Goal: Transaction & Acquisition: Purchase product/service

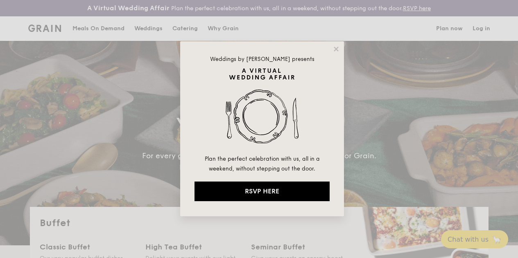
select select
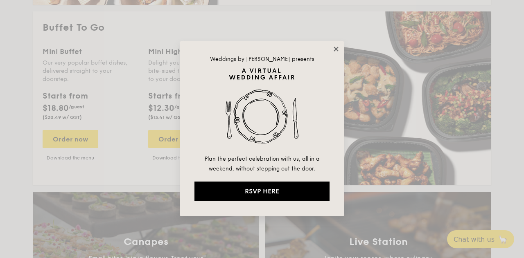
click at [334, 50] on icon at bounding box center [335, 48] width 7 height 7
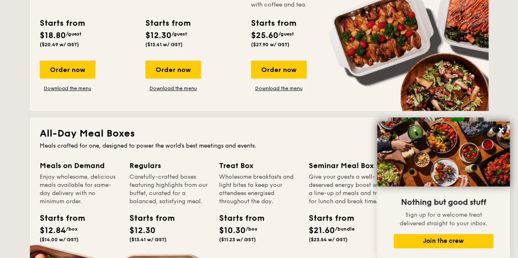
scroll to position [352, 0]
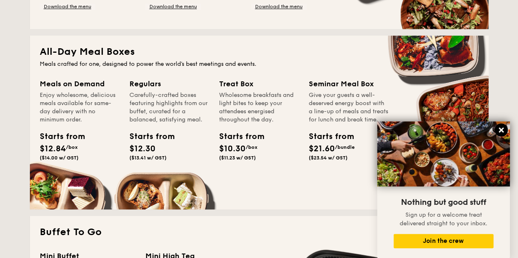
click at [501, 131] on icon at bounding box center [500, 130] width 5 height 5
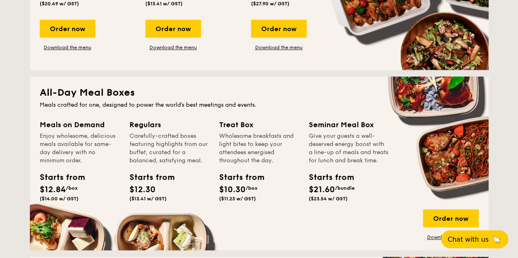
scroll to position [434, 0]
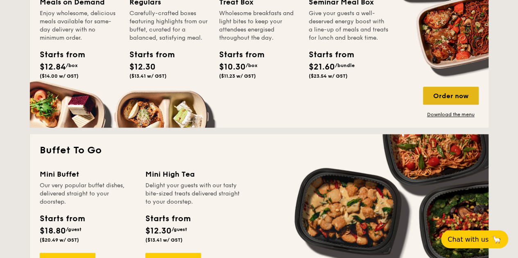
click at [468, 95] on div "Order now" at bounding box center [451, 96] width 56 height 18
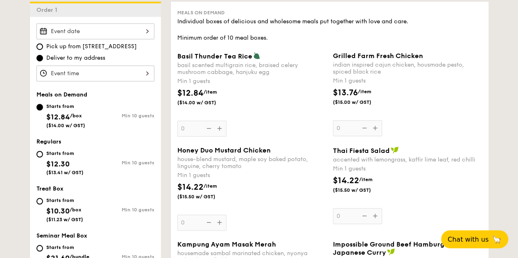
scroll to position [327, 0]
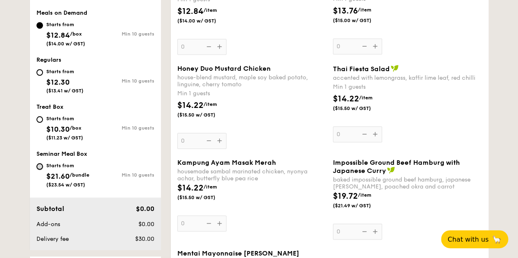
click at [36, 170] on input "Starts from $21.60 /bundle ($23.54 w/ GST) Min 10 guests" at bounding box center [39, 166] width 7 height 7
radio input "true"
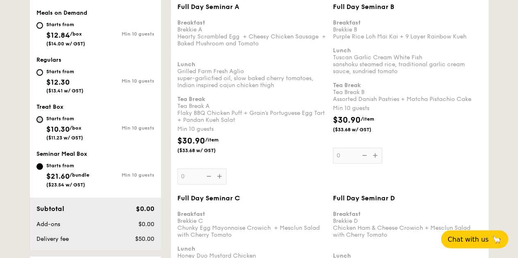
click at [36, 123] on input "Starts from $10.30 /box ($11.23 w/ GST) Min 10 guests" at bounding box center [39, 119] width 7 height 7
radio input "true"
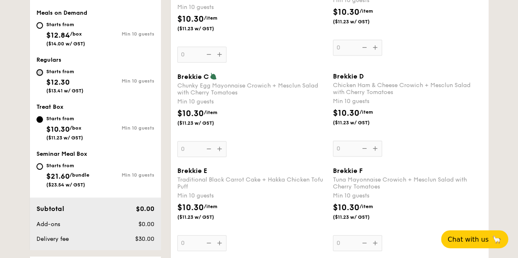
click at [36, 76] on input "Starts from $12.30 ($13.41 w/ GST) Min 10 guests" at bounding box center [39, 72] width 7 height 7
radio input "true"
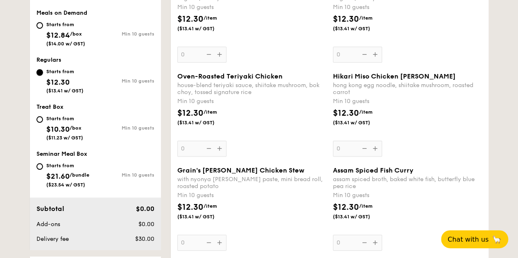
scroll to position [246, 0]
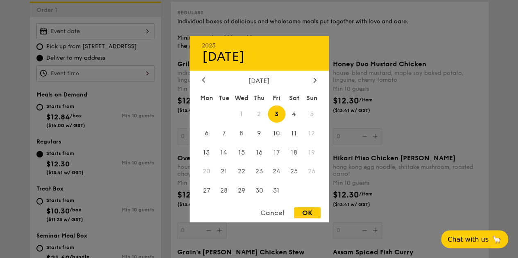
click at [107, 39] on div "2025 Oct [DATE] Tue Wed Thu Fri Sat Sun 1 2 3 4 5 6 7 8 9 10 11 12 13 14 15 16 …" at bounding box center [95, 31] width 118 height 16
click at [314, 81] on icon at bounding box center [314, 80] width 2 height 5
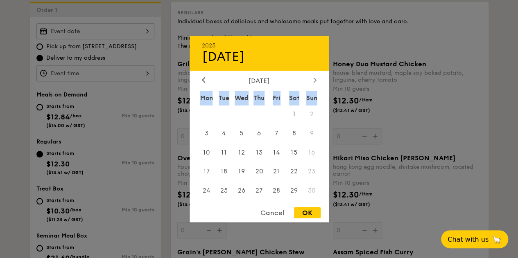
click at [314, 81] on icon at bounding box center [314, 80] width 2 height 5
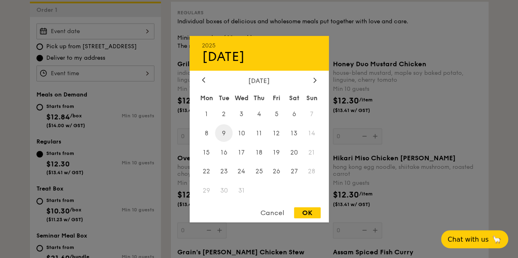
click at [220, 131] on span "9" at bounding box center [224, 133] width 18 height 18
click at [310, 210] on div "OK" at bounding box center [307, 213] width 27 height 11
type input "[DATE]"
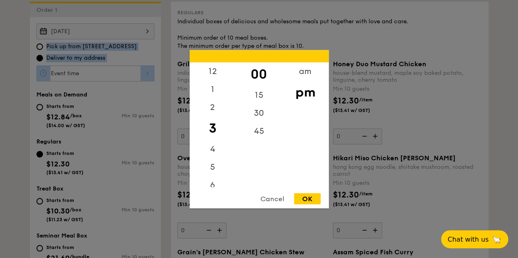
click at [129, 81] on div "12 1 2 3 4 5 6 7 8 9 10 11 00 15 30 45 am pm Cancel OK" at bounding box center [95, 73] width 118 height 16
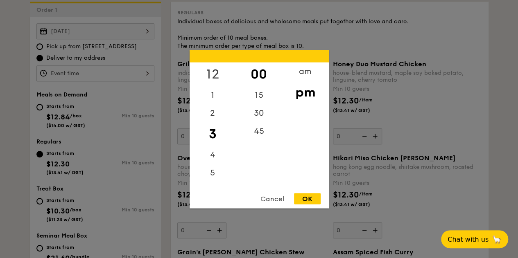
click at [214, 71] on div "12" at bounding box center [212, 74] width 46 height 24
click at [264, 92] on div "15" at bounding box center [259, 98] width 46 height 24
click at [314, 93] on div "pm" at bounding box center [305, 92] width 46 height 24
click at [305, 201] on div "OK" at bounding box center [307, 198] width 27 height 11
type input "12:15PM"
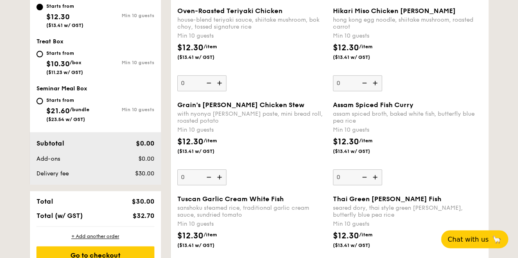
scroll to position [383, 0]
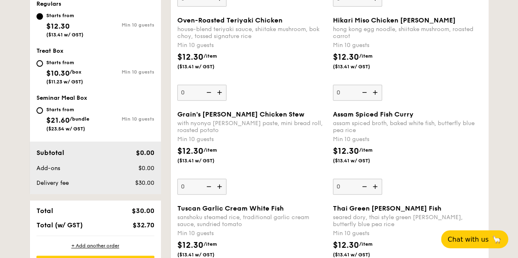
click at [202, 100] on img at bounding box center [208, 93] width 12 height 16
click at [198, 101] on input "0" at bounding box center [201, 93] width 49 height 16
click at [214, 100] on img at bounding box center [220, 93] width 12 height 16
click at [209, 101] on input "0" at bounding box center [201, 93] width 49 height 16
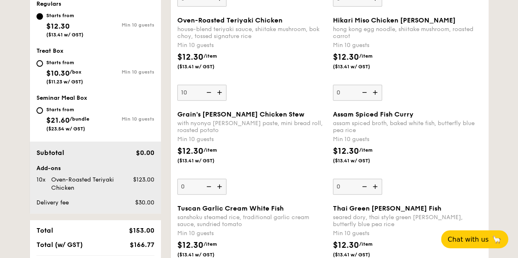
click at [214, 100] on img at bounding box center [220, 93] width 12 height 16
click at [209, 101] on input "10" at bounding box center [201, 93] width 49 height 16
click at [214, 101] on div "Oven-Roasted Teriyaki Chicken house-blend teriyaki sauce, shiitake mushroom, bo…" at bounding box center [251, 58] width 149 height 84
click at [214, 101] on input "11" at bounding box center [201, 93] width 49 height 16
click at [214, 100] on img at bounding box center [220, 93] width 12 height 16
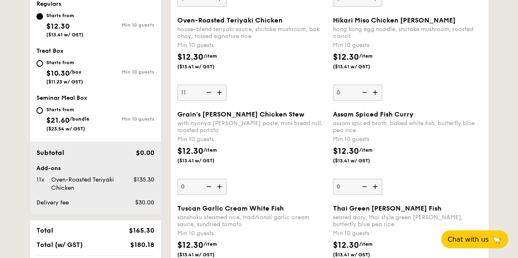
click at [204, 101] on input "11" at bounding box center [201, 93] width 49 height 16
type input "12"
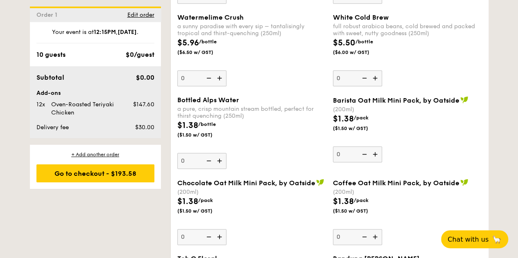
scroll to position [2005, 0]
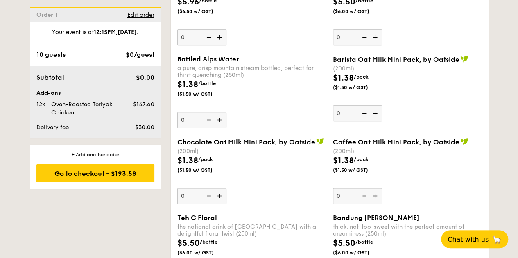
click at [214, 45] on img at bounding box center [220, 37] width 12 height 16
click at [206, 45] on input "0" at bounding box center [201, 37] width 49 height 16
click at [214, 45] on img at bounding box center [220, 37] width 12 height 16
click at [206, 45] on input "1" at bounding box center [201, 37] width 49 height 16
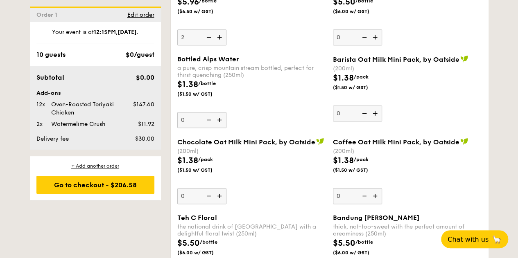
click at [214, 45] on img at bounding box center [220, 37] width 12 height 16
click at [206, 45] on input "2" at bounding box center [201, 37] width 49 height 16
click at [214, 45] on img at bounding box center [220, 37] width 12 height 16
click at [206, 45] on input "3" at bounding box center [201, 37] width 49 height 16
click at [214, 45] on img at bounding box center [220, 37] width 12 height 16
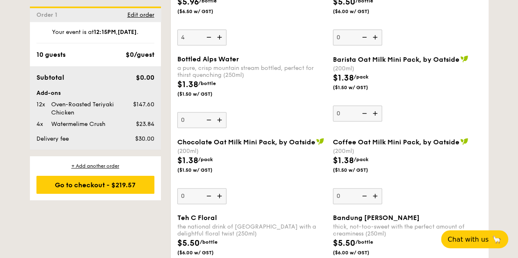
click at [206, 45] on input "4" at bounding box center [201, 37] width 49 height 16
click at [214, 45] on img at bounding box center [220, 37] width 12 height 16
click at [206, 45] on input "5" at bounding box center [201, 37] width 49 height 16
click at [214, 45] on img at bounding box center [220, 37] width 12 height 16
click at [206, 45] on input "6" at bounding box center [201, 37] width 49 height 16
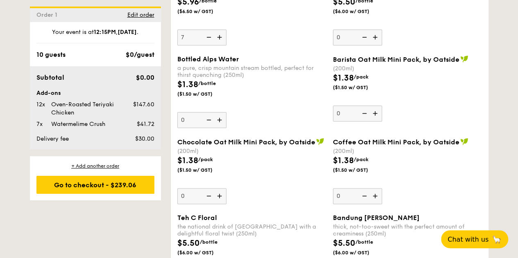
click at [214, 45] on img at bounding box center [220, 37] width 12 height 16
click at [206, 45] on input "7" at bounding box center [201, 37] width 49 height 16
click at [214, 45] on img at bounding box center [220, 37] width 12 height 16
click at [207, 45] on input "8" at bounding box center [201, 37] width 49 height 16
click at [214, 45] on img at bounding box center [220, 37] width 12 height 16
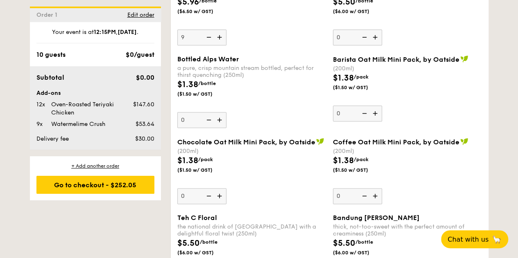
click at [207, 45] on input "9" at bounding box center [201, 37] width 49 height 16
click at [214, 45] on img at bounding box center [220, 37] width 12 height 16
click at [207, 45] on input "10" at bounding box center [201, 37] width 49 height 16
click at [214, 45] on img at bounding box center [220, 37] width 12 height 16
click at [207, 45] on input "11" at bounding box center [201, 37] width 49 height 16
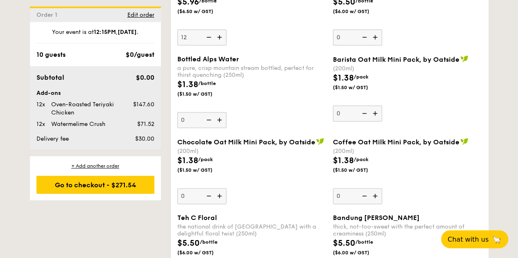
click at [214, 45] on img at bounding box center [220, 37] width 12 height 16
click at [207, 45] on input "12" at bounding box center [201, 37] width 49 height 16
click at [214, 45] on img at bounding box center [220, 37] width 12 height 16
click at [207, 45] on input "13" at bounding box center [201, 37] width 49 height 16
click at [214, 45] on img at bounding box center [220, 37] width 12 height 16
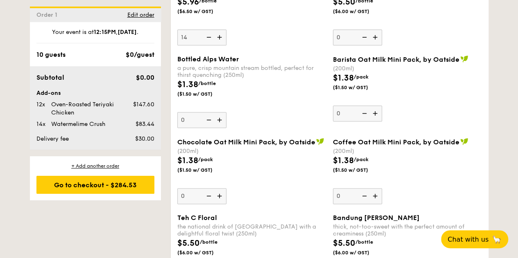
click at [207, 45] on input "14" at bounding box center [201, 37] width 49 height 16
type input "15"
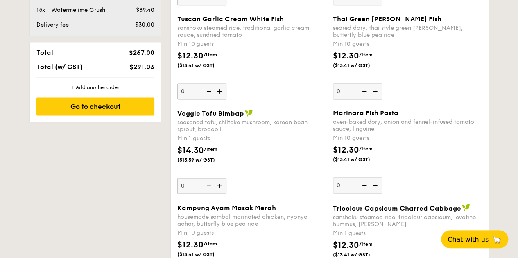
scroll to position [368, 0]
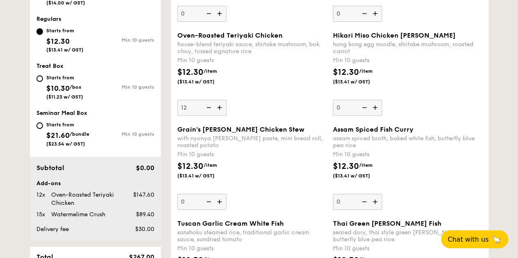
type input "20"
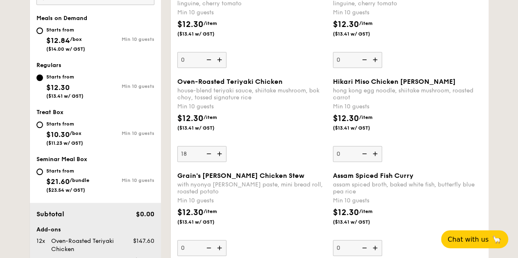
scroll to position [328, 0]
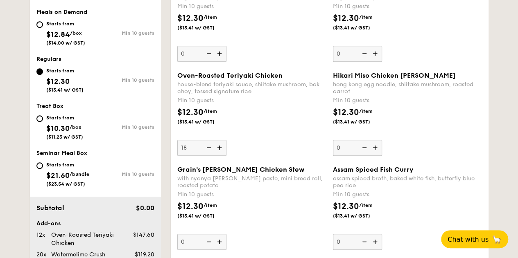
click at [214, 156] on img at bounding box center [220, 148] width 12 height 16
click at [206, 156] on input "18" at bounding box center [201, 148] width 49 height 16
type input "19"
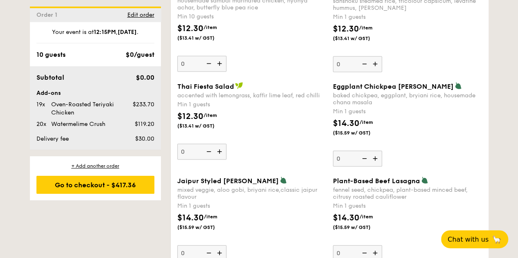
scroll to position [792, 0]
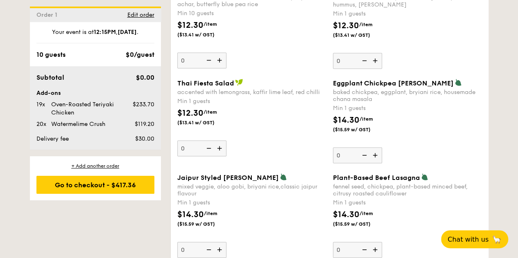
click at [375, 163] on img at bounding box center [376, 156] width 12 height 16
click at [375, 164] on input "0" at bounding box center [357, 156] width 49 height 16
type input "1"
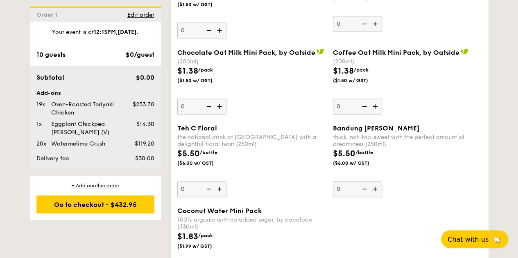
scroll to position [2136, 0]
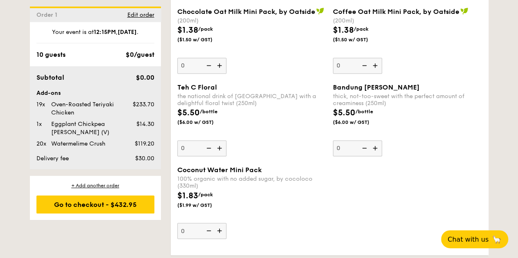
type input "20"
click at [485, 135] on div "$5.50 /bottle ($6.00 w/ GST)" at bounding box center [407, 121] width 156 height 29
click at [382, 156] on input "0" at bounding box center [357, 148] width 49 height 16
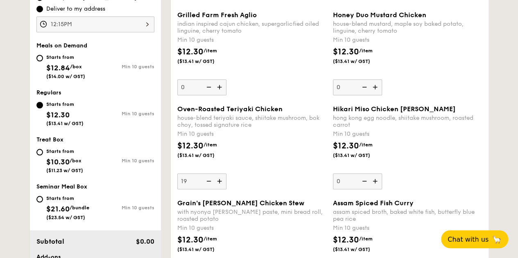
scroll to position [232, 0]
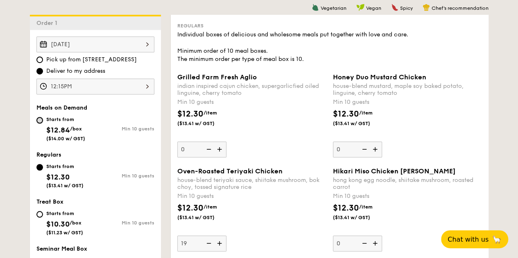
click at [36, 124] on input "Starts from $12.84 /box ($14.00 w/ GST) Min 10 guests" at bounding box center [39, 120] width 7 height 7
radio input "true"
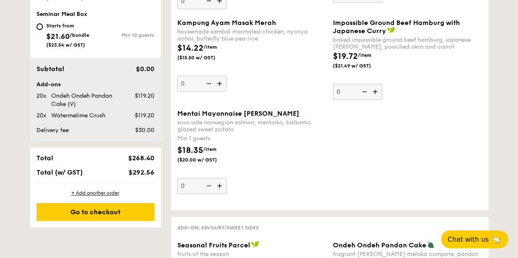
scroll to position [390, 0]
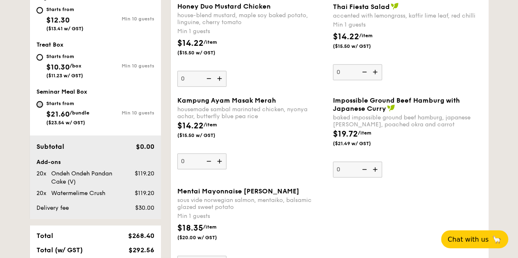
click at [36, 108] on input "Starts from $21.60 /bundle ($23.54 w/ GST) Min 10 guests" at bounding box center [39, 104] width 7 height 7
radio input "true"
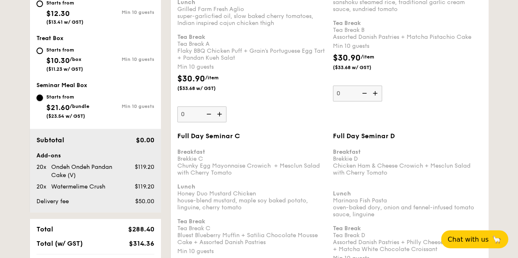
scroll to position [383, 0]
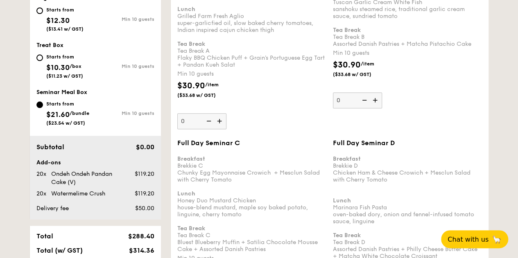
click at [36, 79] on div "Starts from $10.30 /box ($11.23 w/ GST)" at bounding box center [65, 65] width 59 height 27
click at [36, 61] on input "Starts from $10.30 /box ($11.23 w/ GST) Min 10 guests" at bounding box center [39, 57] width 7 height 7
radio input "true"
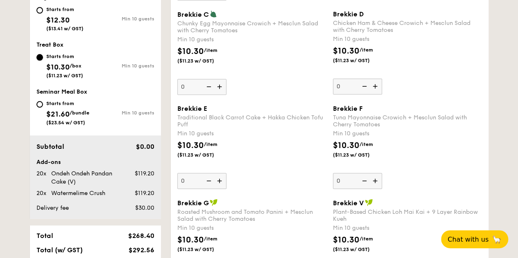
scroll to position [349, 0]
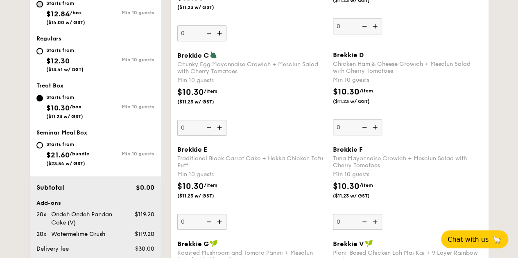
click at [36, 7] on input "Starts from $12.84 /box ($14.00 w/ GST) Min 10 guests" at bounding box center [39, 4] width 7 height 7
radio input "true"
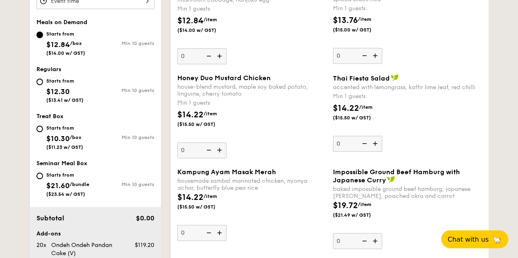
scroll to position [309, 0]
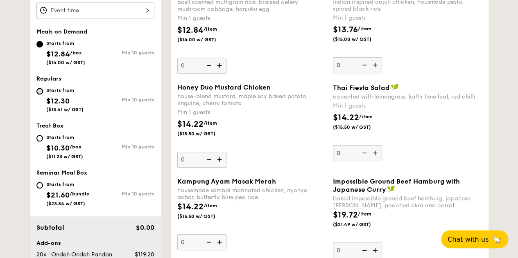
click at [36, 95] on input "Starts from $12.30 ($13.41 w/ GST) Min 10 guests" at bounding box center [39, 91] width 7 height 7
radio input "true"
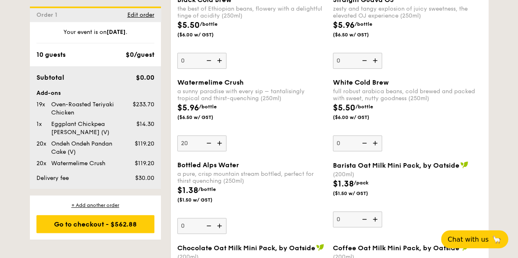
scroll to position [1902, 0]
